Goal: Transaction & Acquisition: Purchase product/service

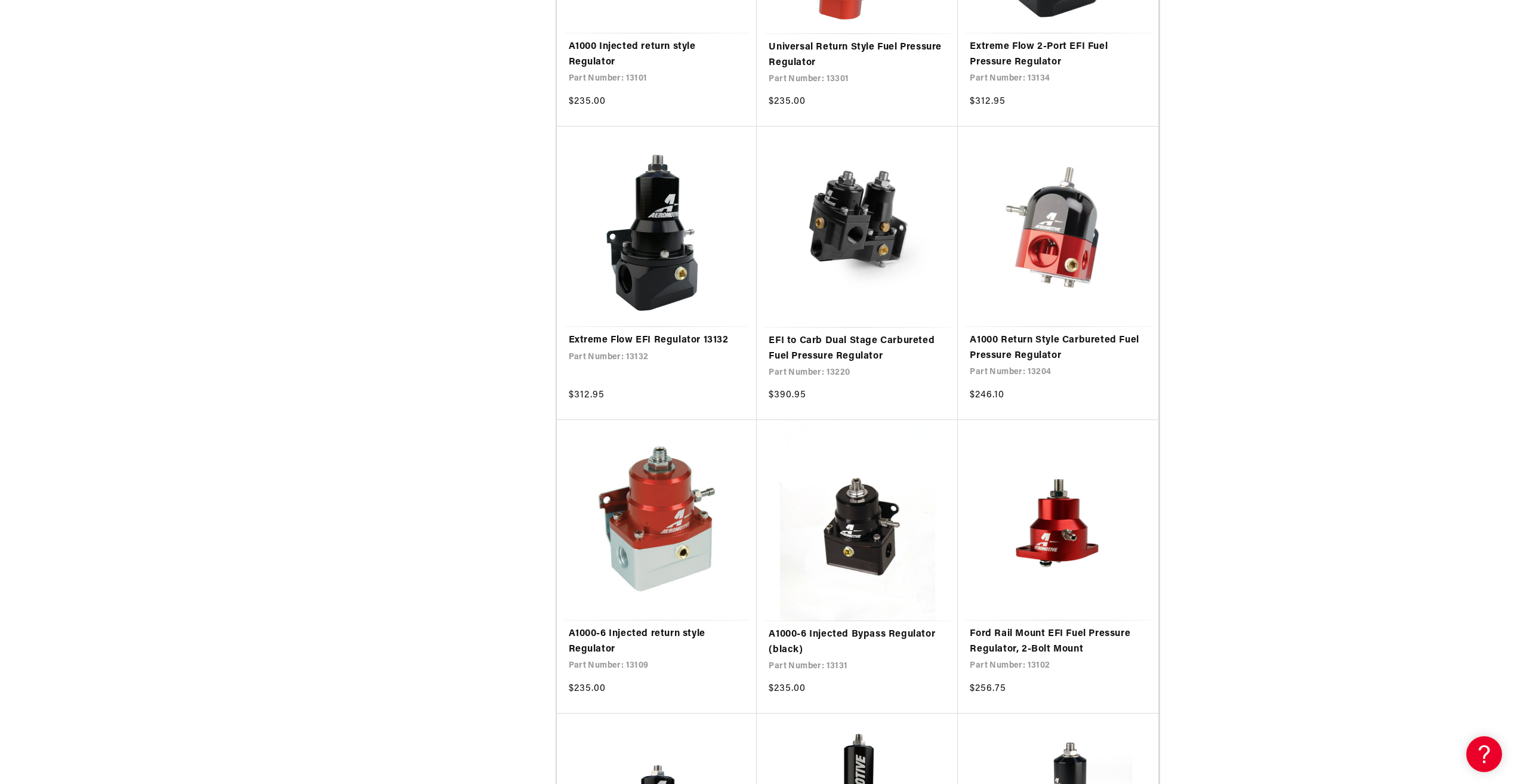
scroll to position [835, 0]
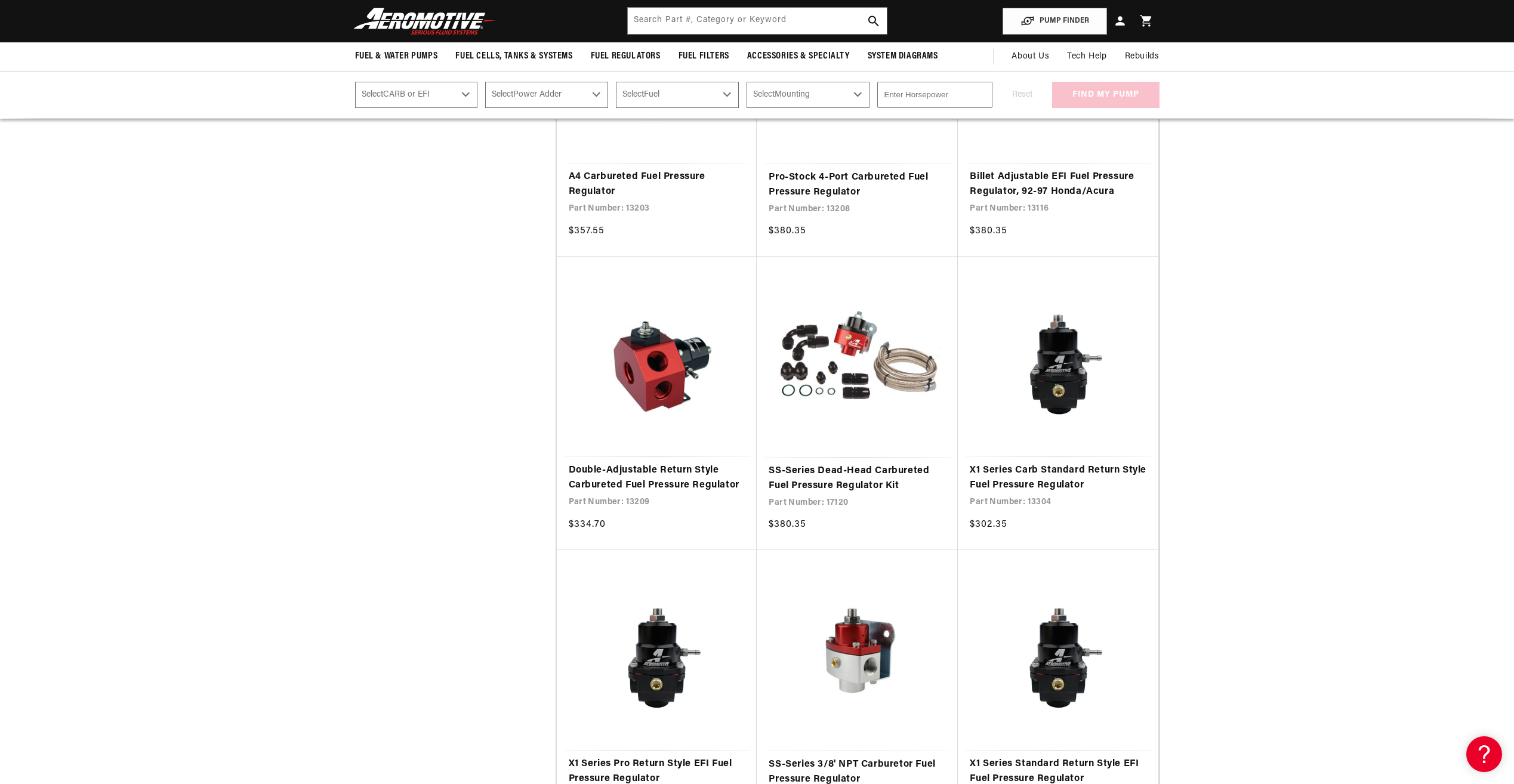
scroll to position [2744, 0]
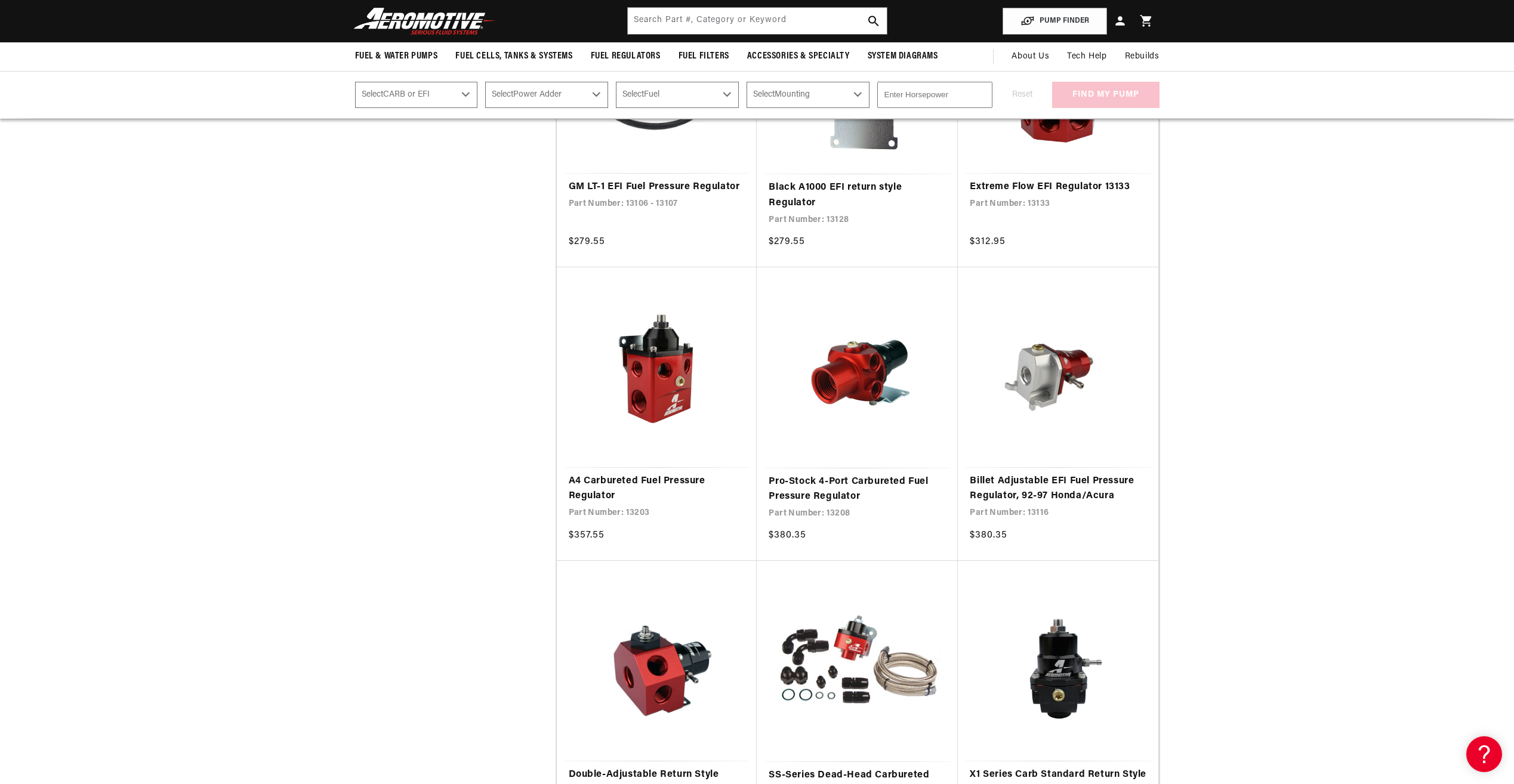
click at [469, 95] on select "Select CARB or EFI Carbureted Fuel Injected" at bounding box center [416, 95] width 123 height 26
select select "Fuel-Injected"
click at [355, 82] on select "Select CARB or EFI Carbureted Fuel Injected" at bounding box center [416, 95] width 123 height 26
select select "Fuel-Injected"
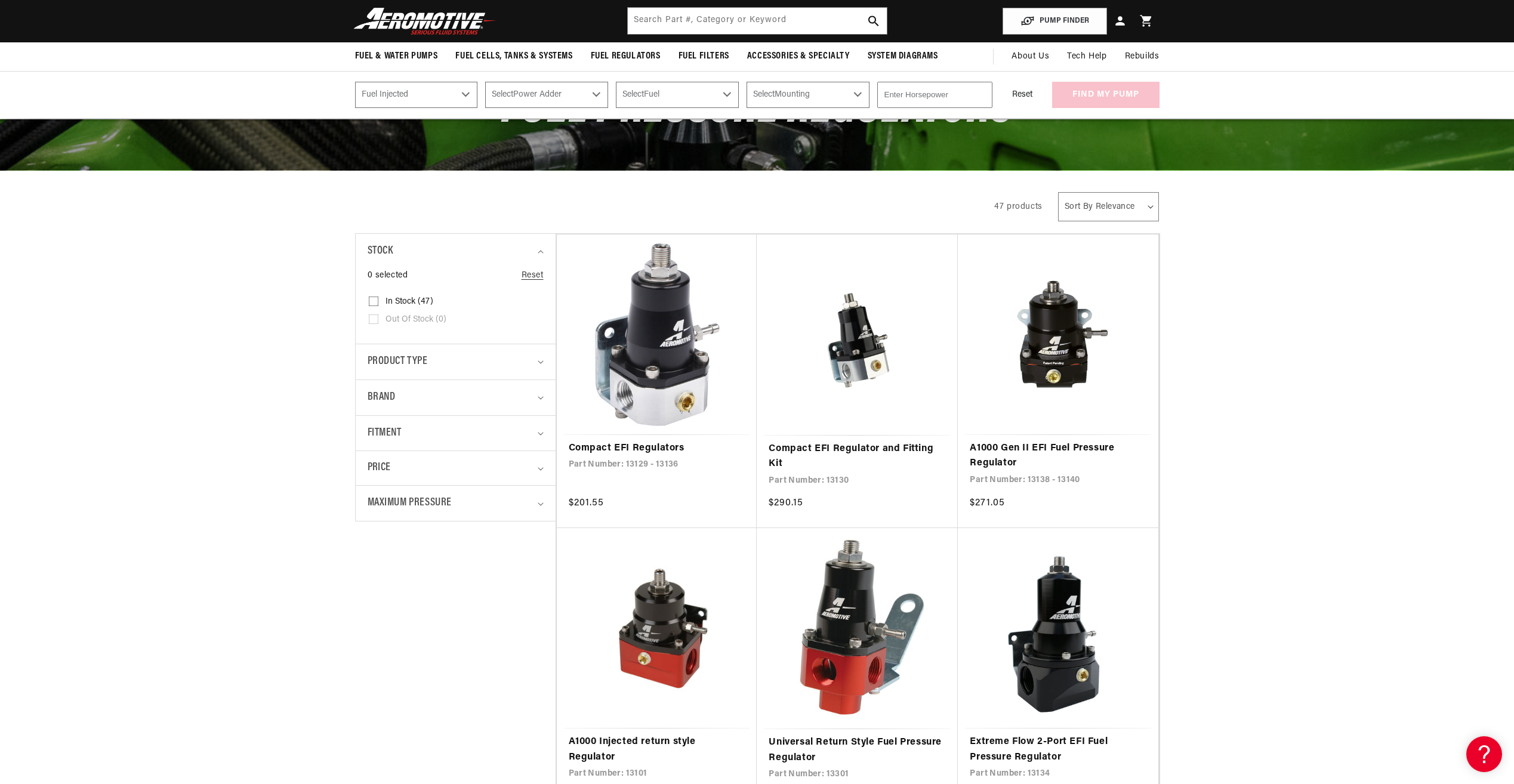
scroll to position [119, 0]
click at [536, 364] on summary "Product type" at bounding box center [456, 362] width 177 height 35
click at [543, 490] on icon "Fitment (0 selected)" at bounding box center [541, 492] width 6 height 4
drag, startPoint x: 317, startPoint y: 555, endPoint x: 327, endPoint y: 568, distance: 16.4
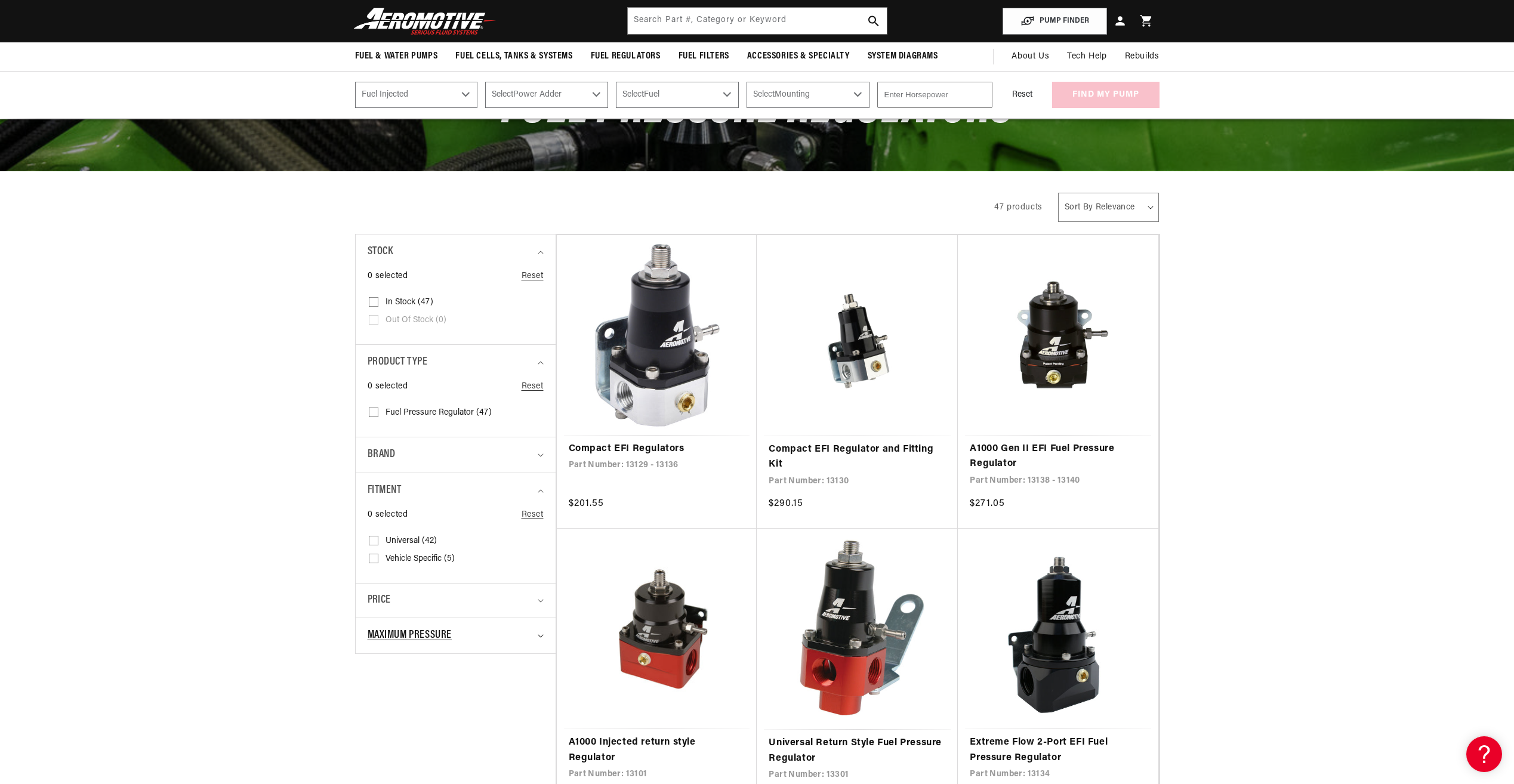
click at [538, 636] on icon "Maximum Pressure (0 selected)" at bounding box center [541, 636] width 6 height 4
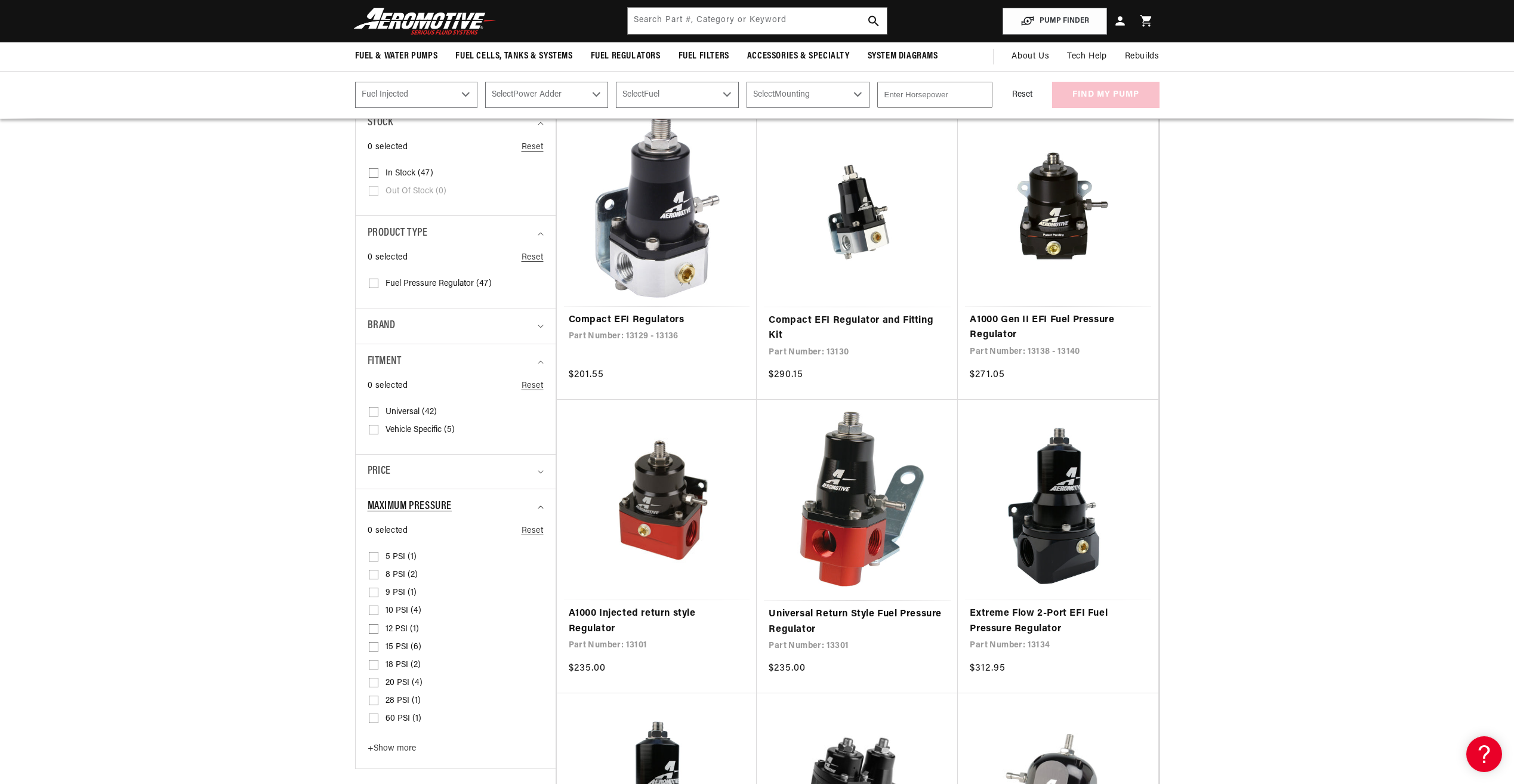
scroll to position [298, 0]
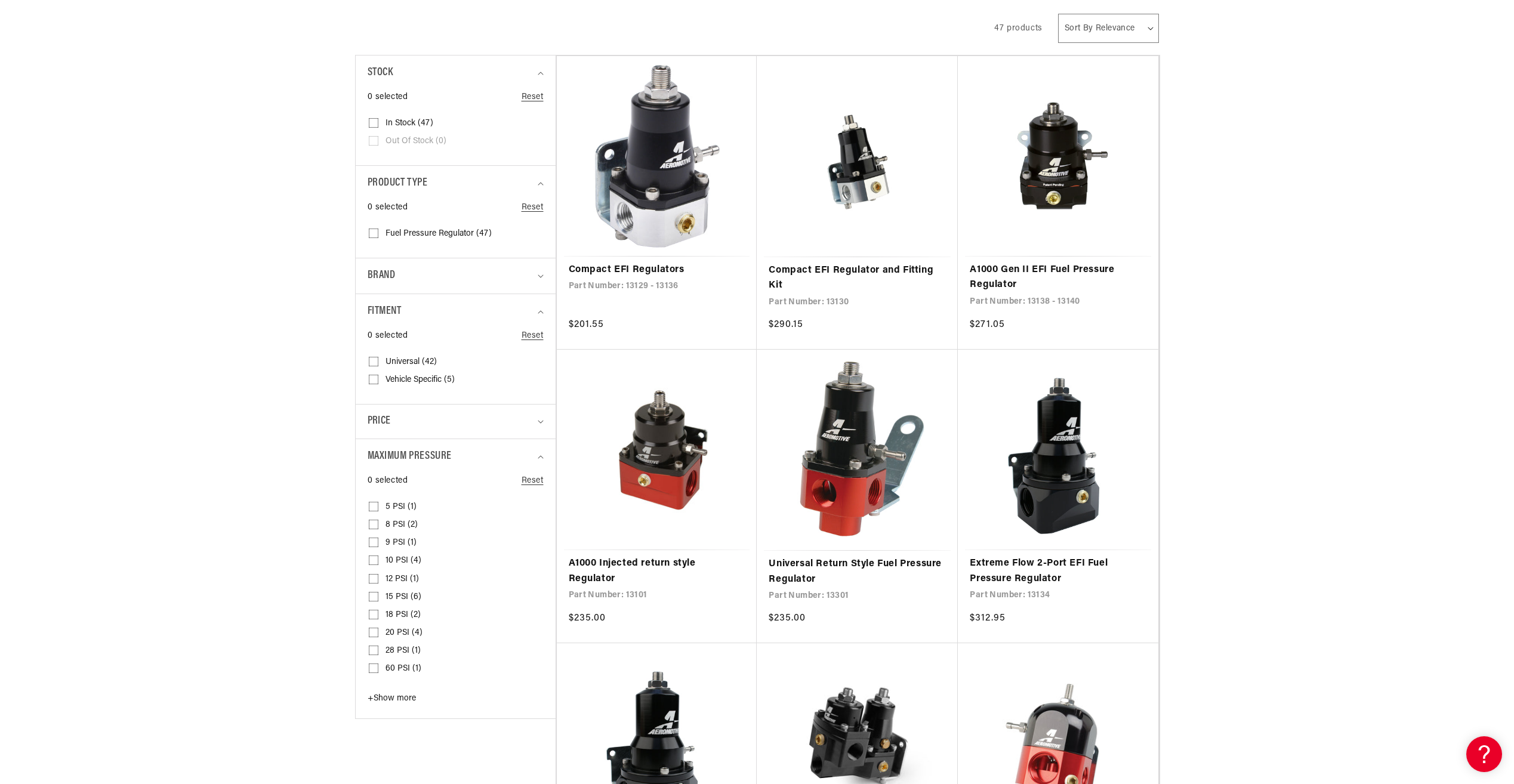
click at [373, 695] on span "+" at bounding box center [371, 697] width 6 height 8
click at [372, 704] on input "75 PSI (13) 75 PSI (13 products)" at bounding box center [374, 707] width 9 height 9
checkbox input "true"
select select "Fuel-Injected"
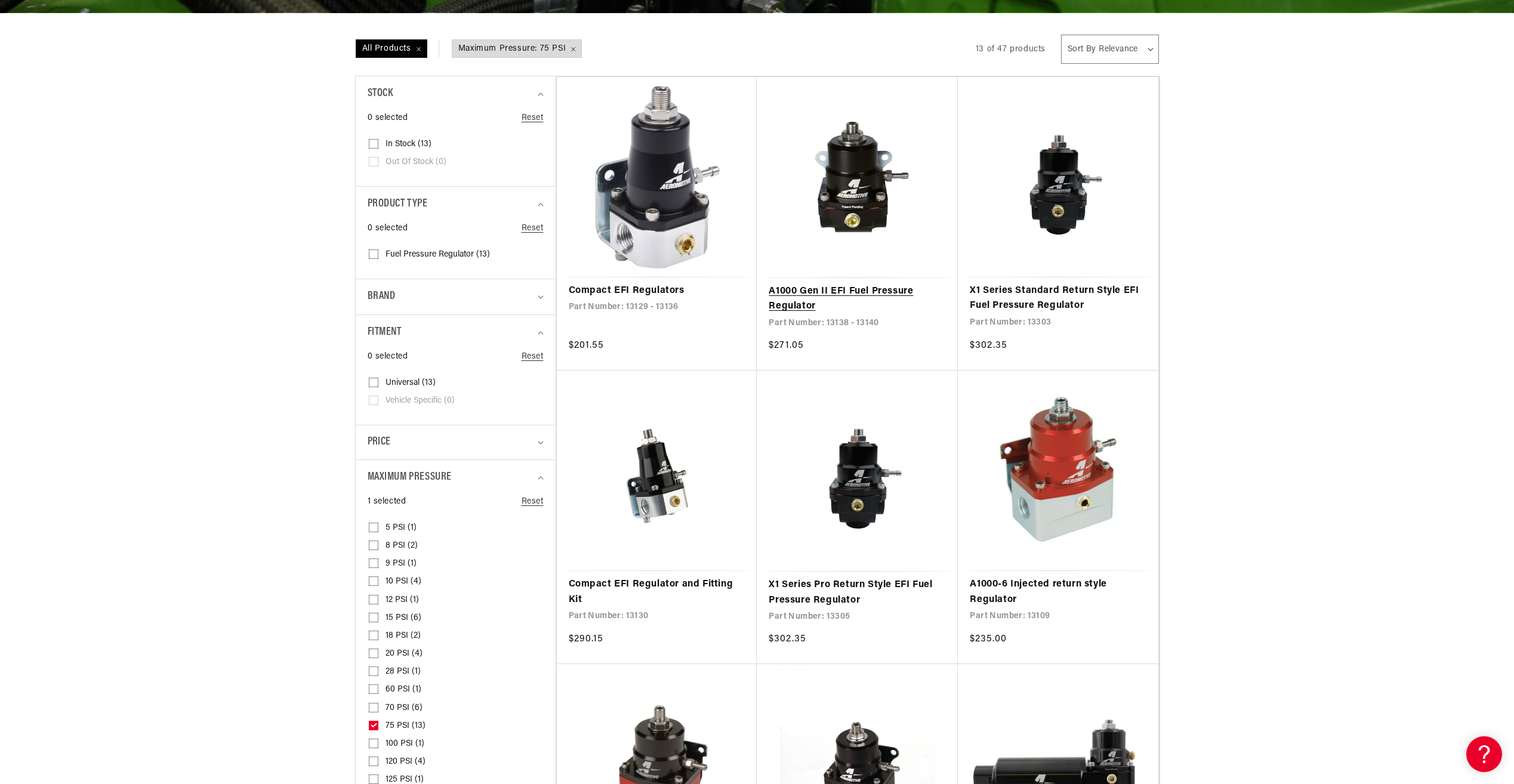
scroll to position [298, 0]
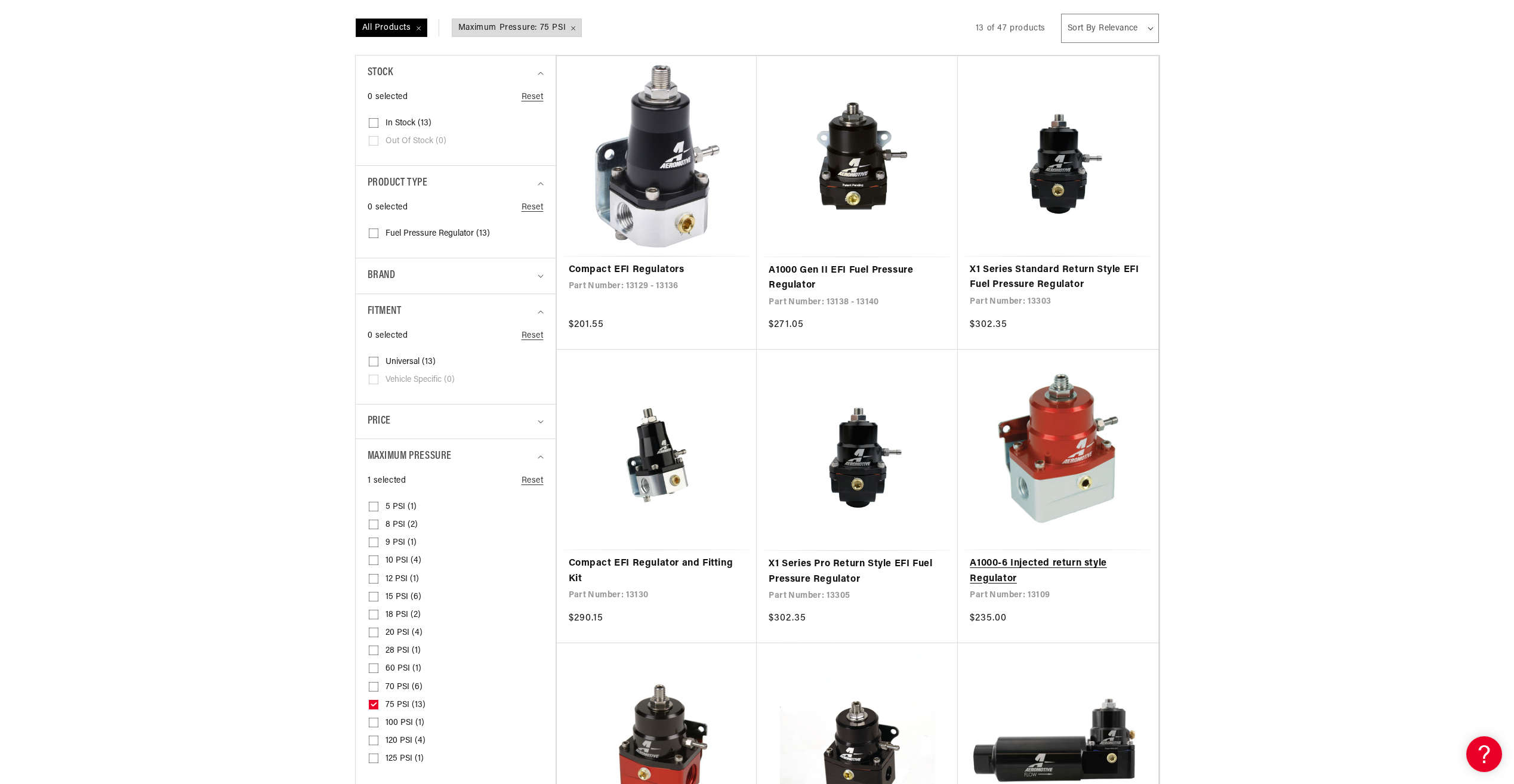
click at [1067, 556] on link "A1000-6 Injected return style Regulator" at bounding box center [1058, 571] width 177 height 30
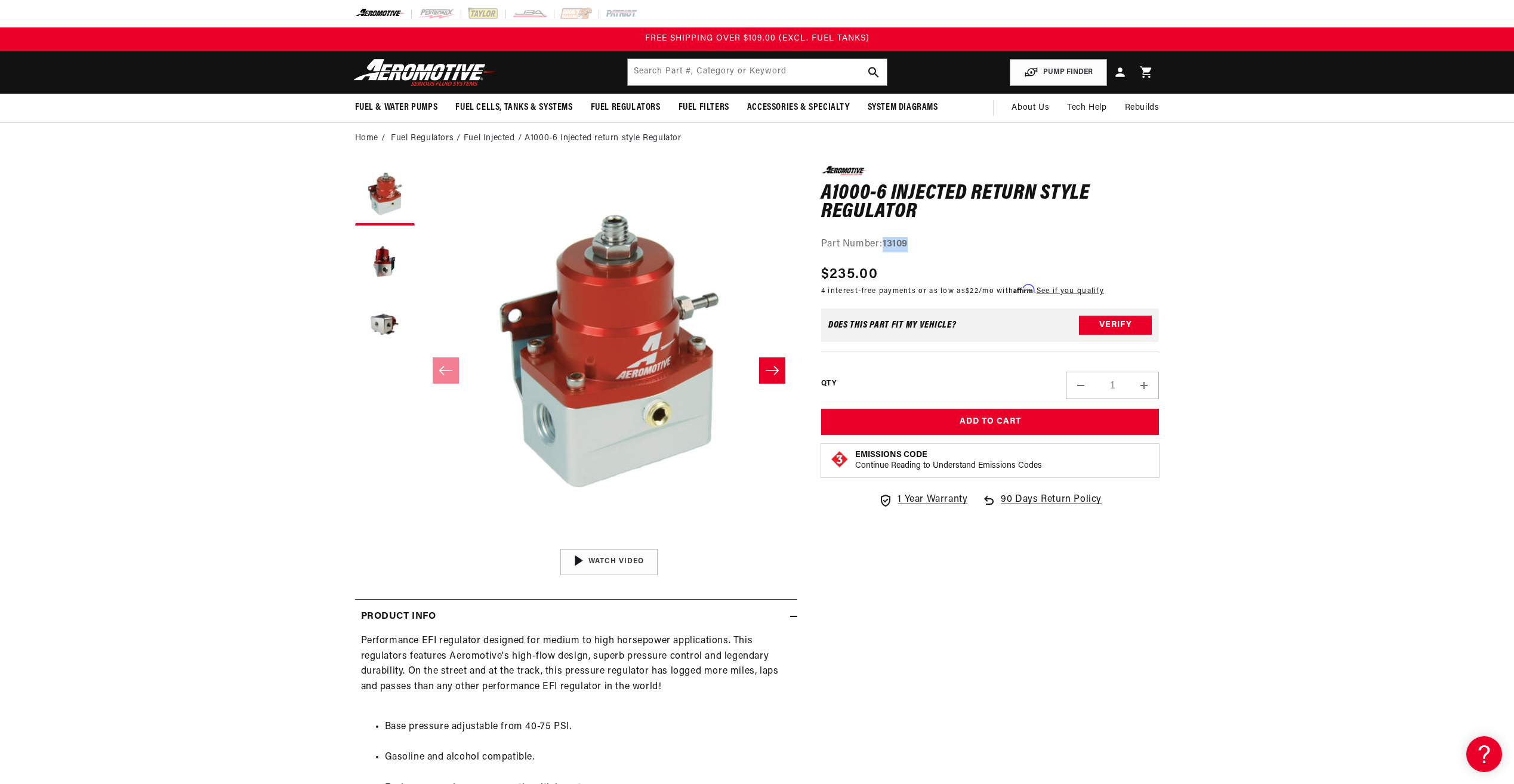
drag, startPoint x: 884, startPoint y: 241, endPoint x: 914, endPoint y: 241, distance: 30.0
click at [914, 241] on div "Part Number: 13109" at bounding box center [990, 244] width 339 height 15
drag, startPoint x: 914, startPoint y: 241, endPoint x: 894, endPoint y: 244, distance: 20.2
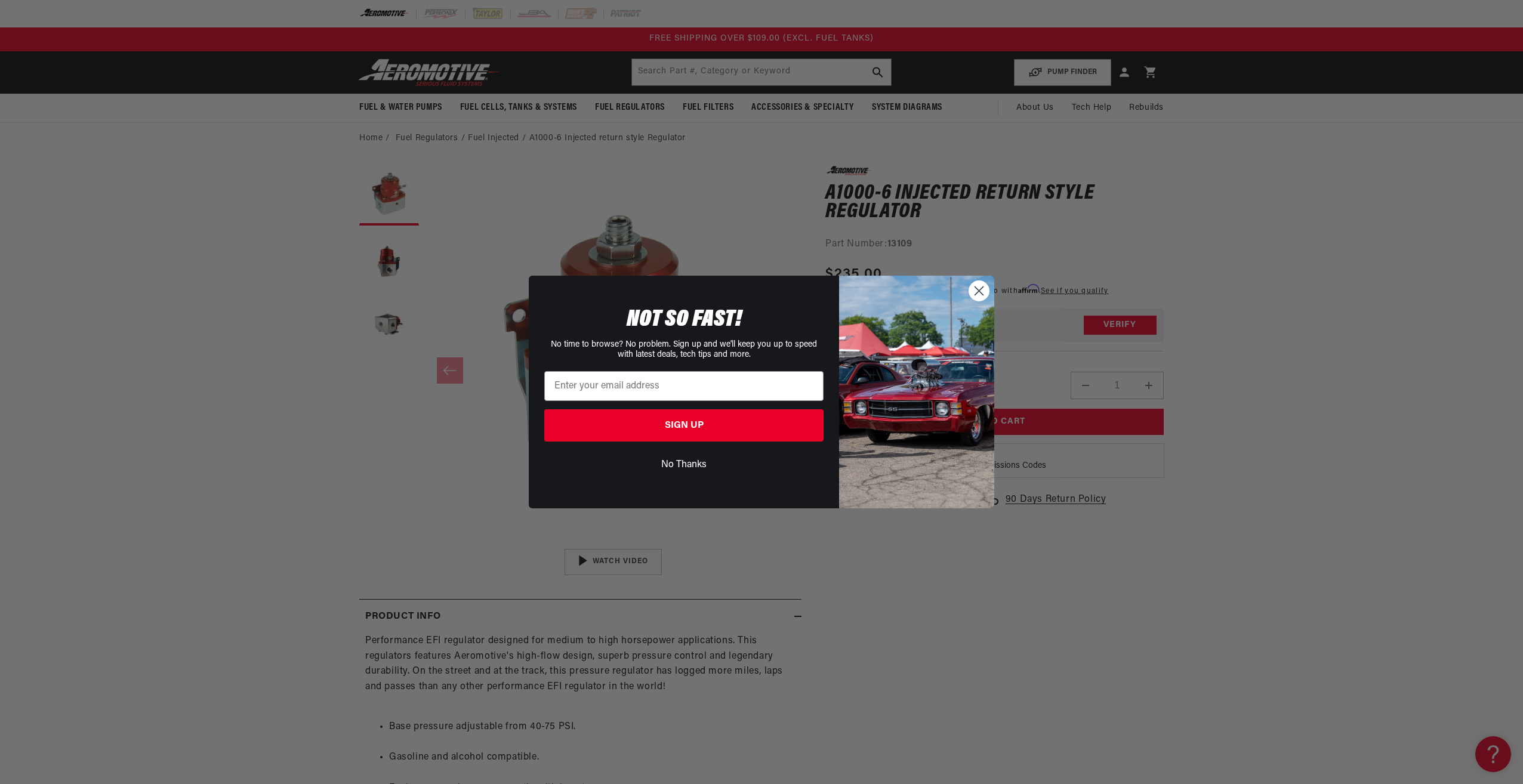
click at [978, 292] on icon "Close dialog" at bounding box center [979, 291] width 8 height 8
